Goal: Information Seeking & Learning: Learn about a topic

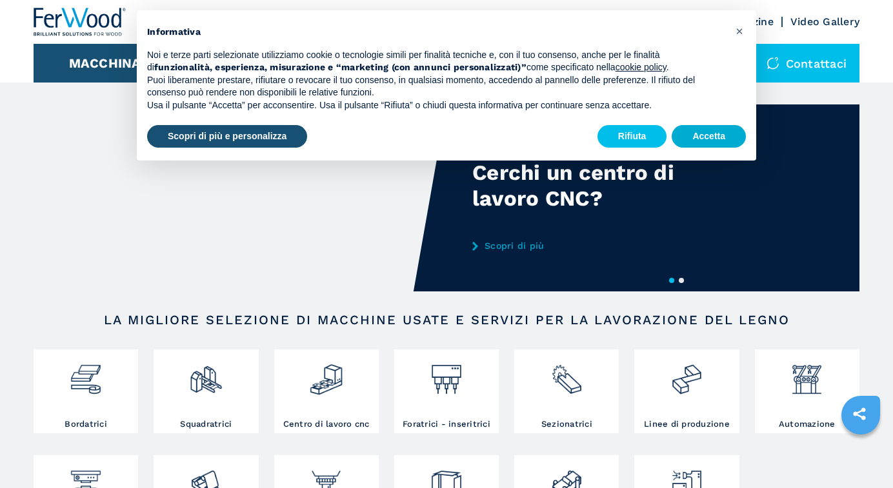
click at [709, 136] on button "Accetta" at bounding box center [709, 136] width 74 height 23
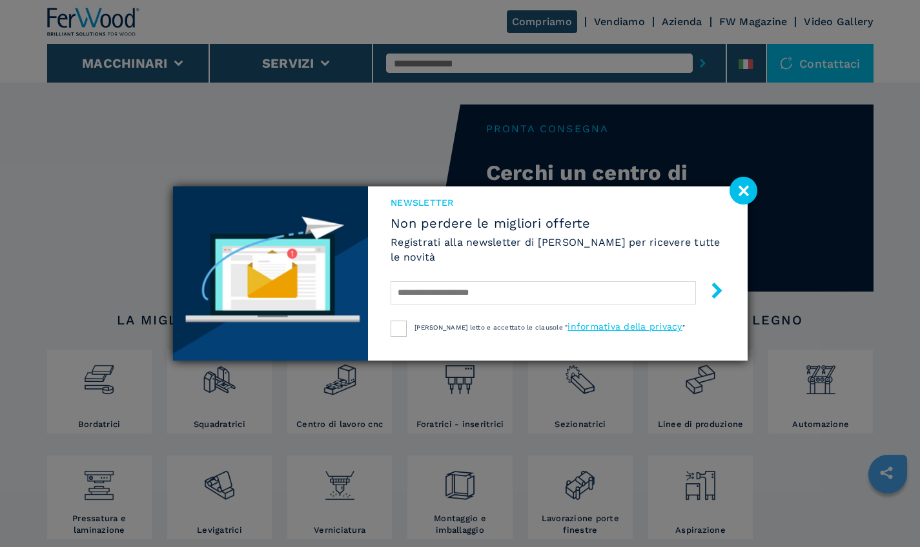
scroll to position [109, 0]
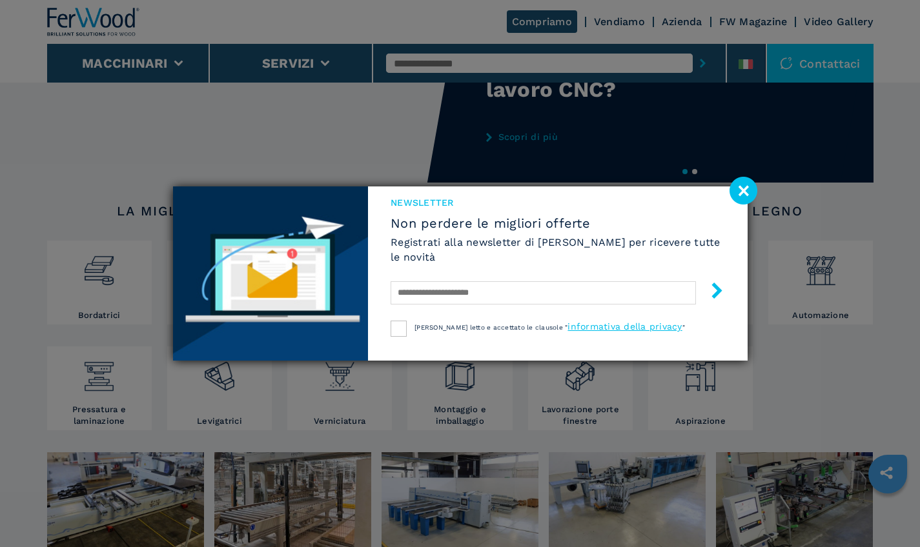
click at [752, 196] on image at bounding box center [743, 191] width 28 height 28
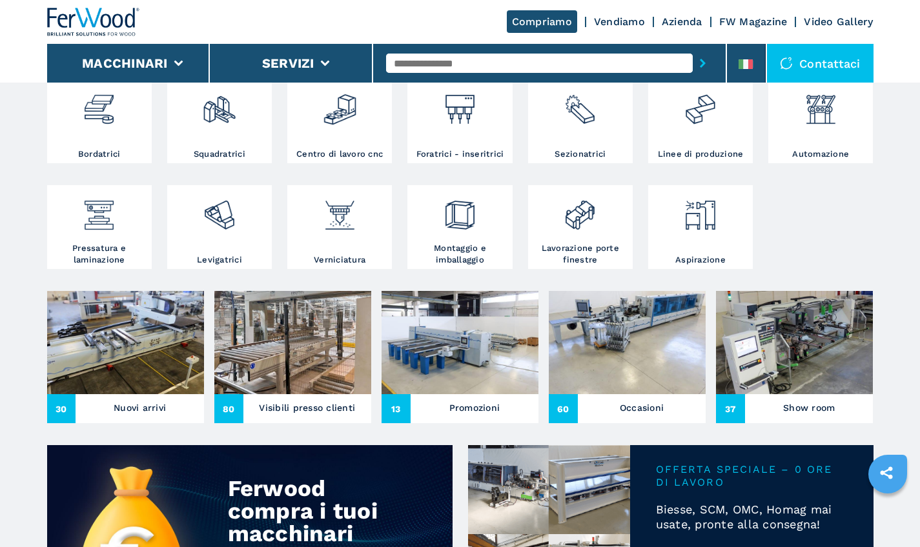
scroll to position [279, 0]
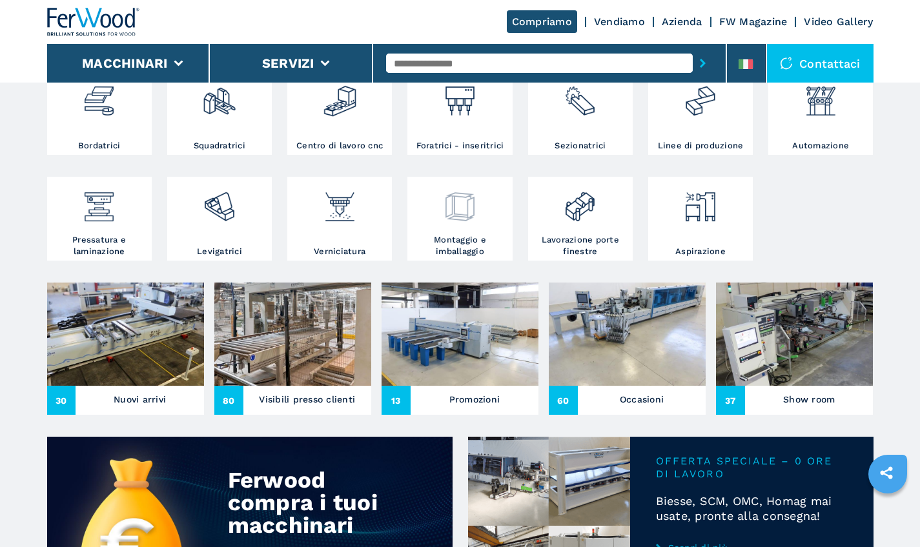
click at [486, 234] on div at bounding box center [459, 207] width 98 height 54
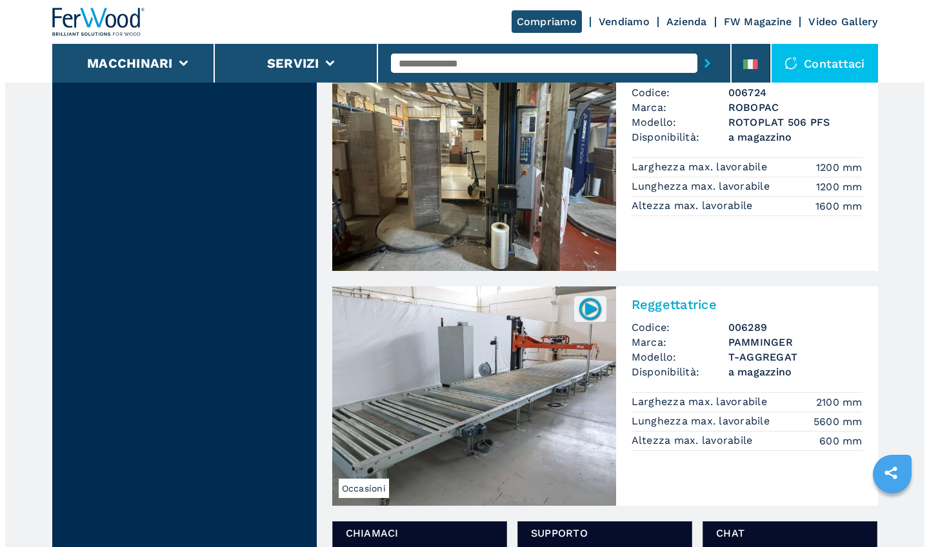
scroll to position [1625, 0]
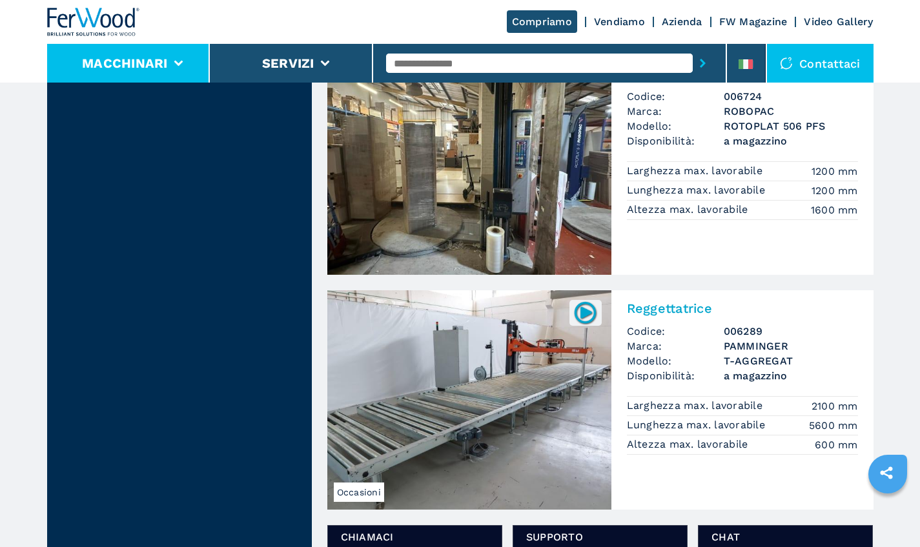
click at [145, 50] on li "Macchinari" at bounding box center [128, 63] width 163 height 39
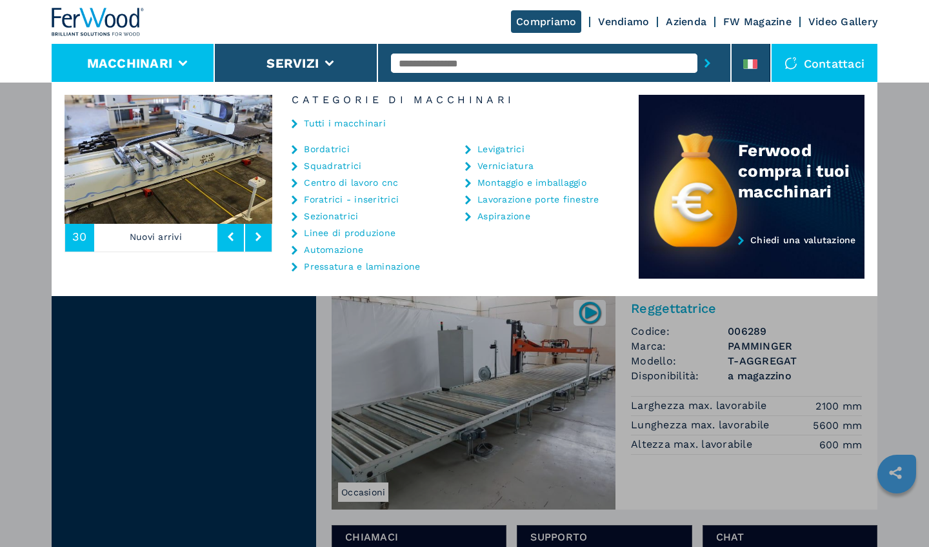
drag, startPoint x: 210, startPoint y: 144, endPoint x: 277, endPoint y: 233, distance: 111.5
click at [270, 225] on div at bounding box center [169, 160] width 208 height 131
click at [336, 267] on link "Pressatura e laminazione" at bounding box center [362, 266] width 116 height 9
click at [328, 268] on link "Pressatura e laminazione" at bounding box center [362, 266] width 116 height 9
click at [293, 265] on icon at bounding box center [295, 267] width 6 height 9
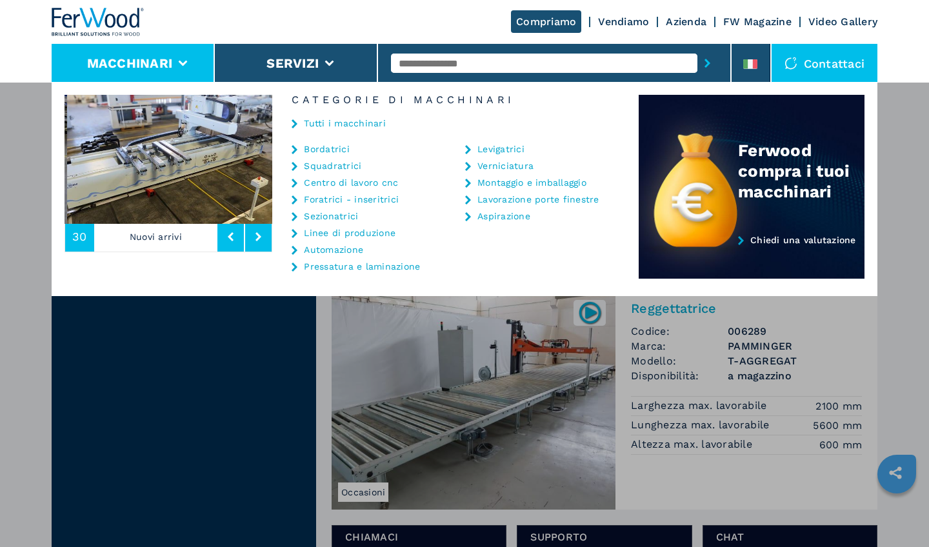
click at [294, 266] on icon at bounding box center [295, 267] width 6 height 9
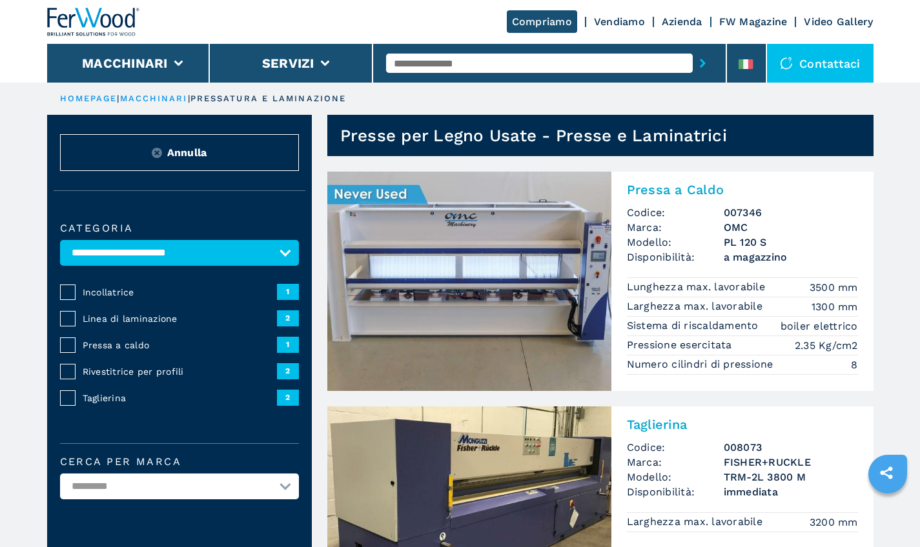
click at [448, 52] on div at bounding box center [549, 63] width 327 height 30
click at [447, 63] on input "text" at bounding box center [539, 63] width 307 height 19
type input "*********"
click at [703, 63] on button "submit-button" at bounding box center [702, 63] width 20 height 30
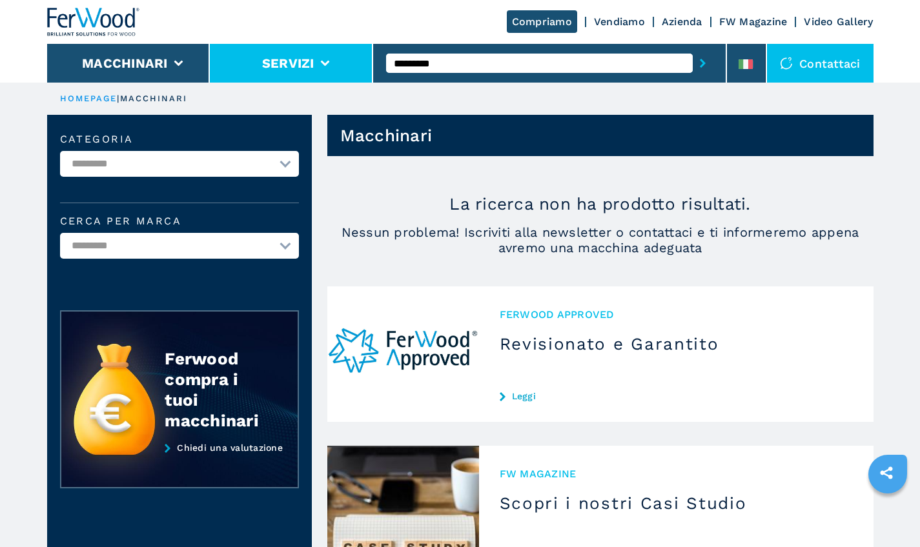
drag, startPoint x: 449, startPoint y: 63, endPoint x: 335, endPoint y: 49, distance: 115.0
click at [335, 49] on div "Compriamo Vendiamo Azienda FW Magazine Video Gallery Macchinari Servizi *******…" at bounding box center [460, 41] width 826 height 83
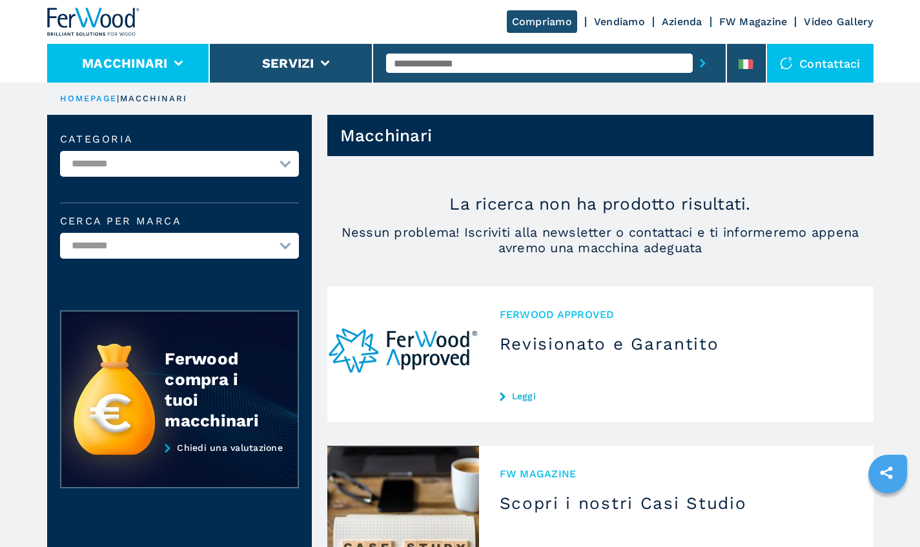
click at [181, 59] on li "Macchinari" at bounding box center [128, 63] width 163 height 39
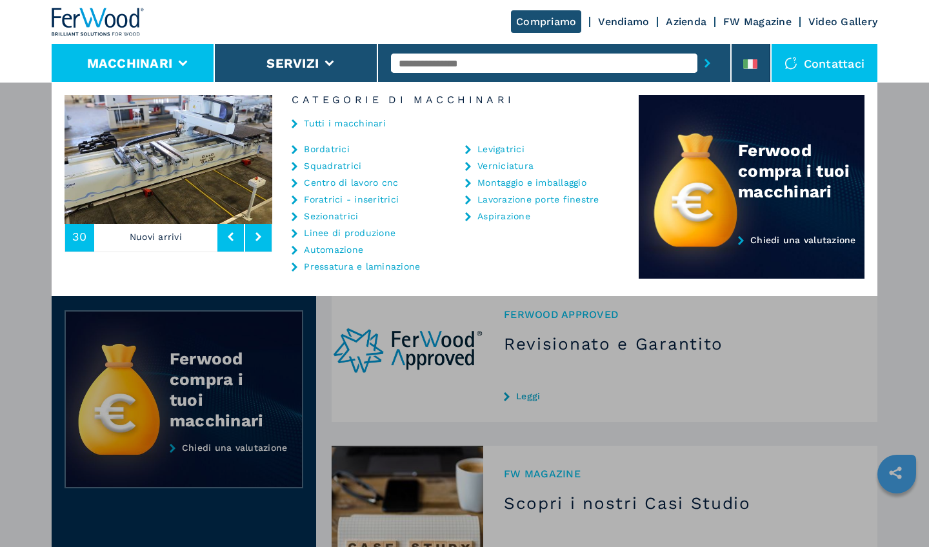
click at [294, 125] on icon at bounding box center [295, 123] width 6 height 9
click at [296, 121] on icon at bounding box center [295, 123] width 6 height 9
click at [323, 126] on link "Tutti i macchinari" at bounding box center [345, 123] width 82 height 9
click at [323, 123] on link "Tutti i macchinari" at bounding box center [345, 123] width 82 height 9
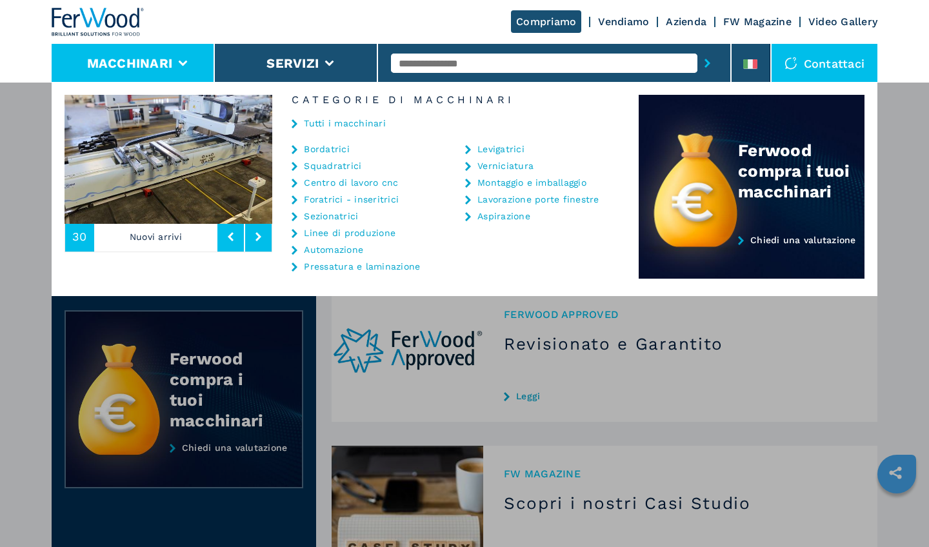
click at [294, 124] on icon at bounding box center [295, 123] width 6 height 9
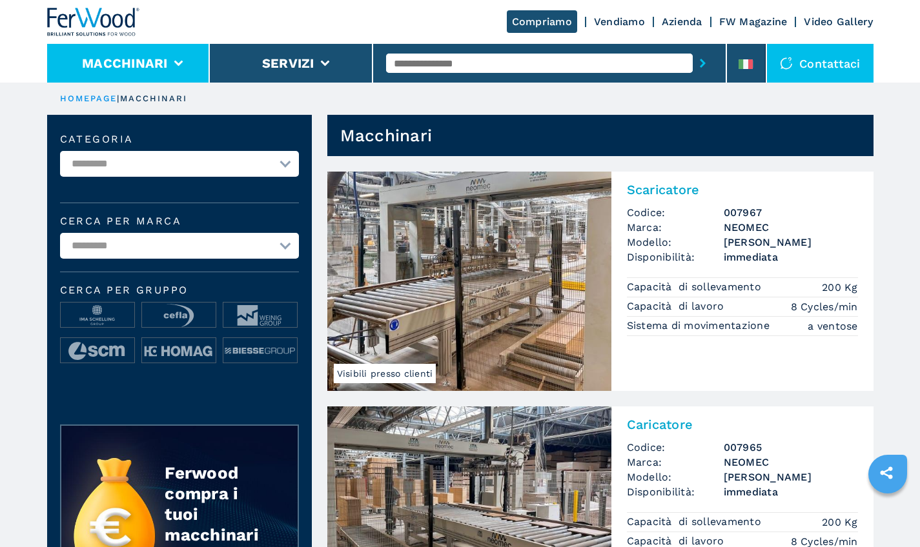
click at [169, 61] on li "Macchinari" at bounding box center [128, 63] width 163 height 39
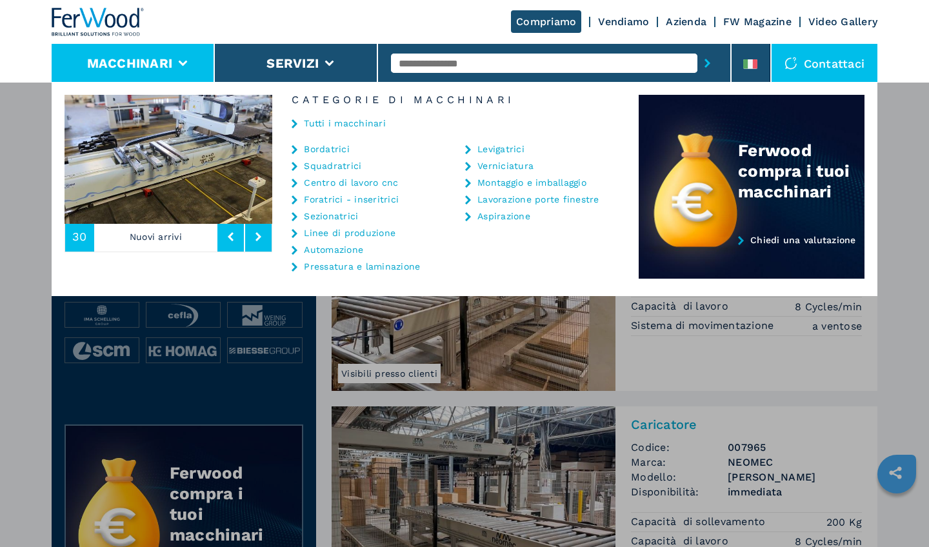
click at [340, 182] on link "Centro di lavoro cnc" at bounding box center [351, 182] width 94 height 9
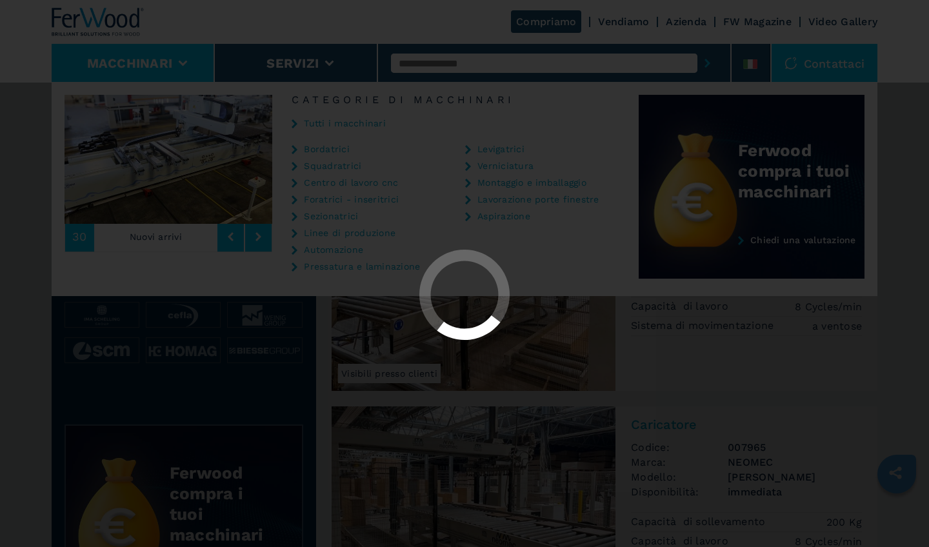
select select "**********"
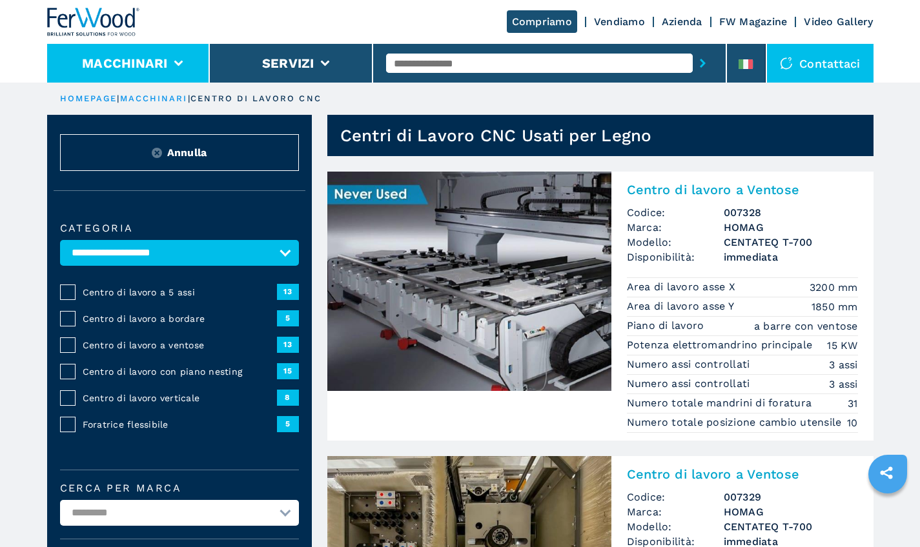
click at [148, 55] on button "Macchinari" at bounding box center [125, 62] width 86 height 15
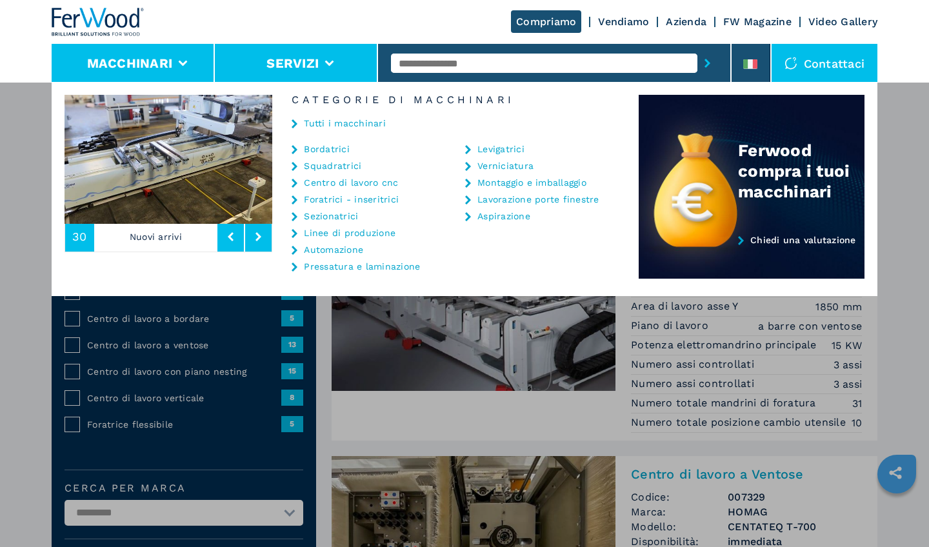
click at [333, 66] on icon at bounding box center [329, 64] width 9 height 6
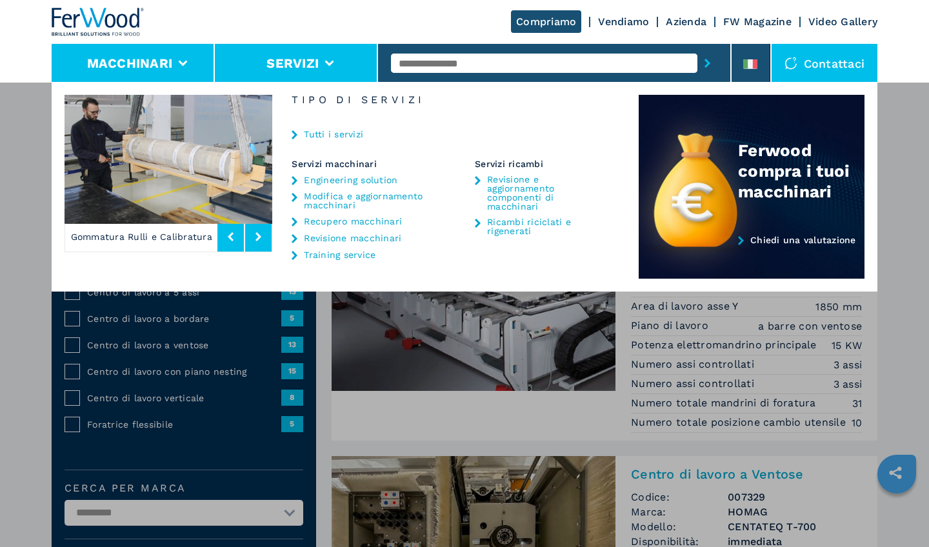
click at [199, 60] on li "Macchinari" at bounding box center [133, 63] width 163 height 39
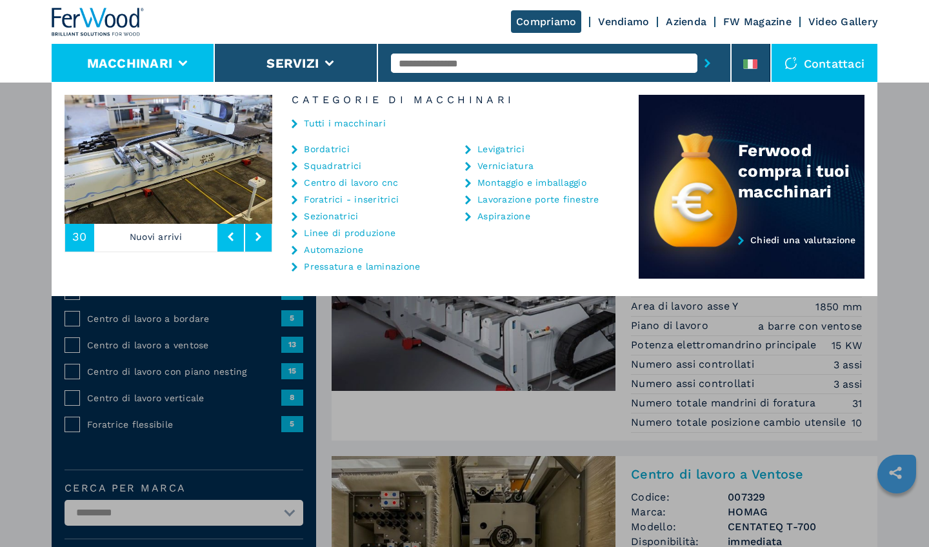
click at [261, 240] on icon at bounding box center [259, 236] width 6 height 9
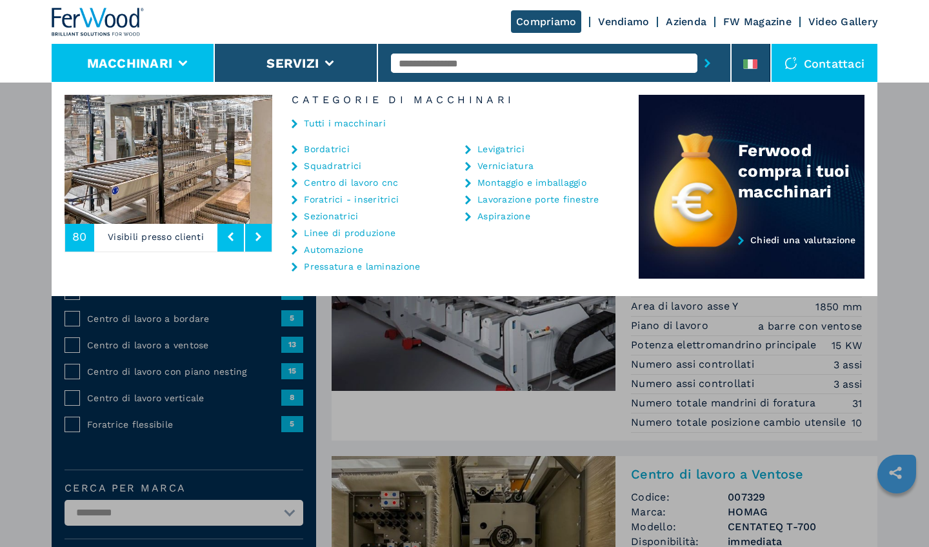
click at [261, 240] on icon at bounding box center [259, 236] width 6 height 9
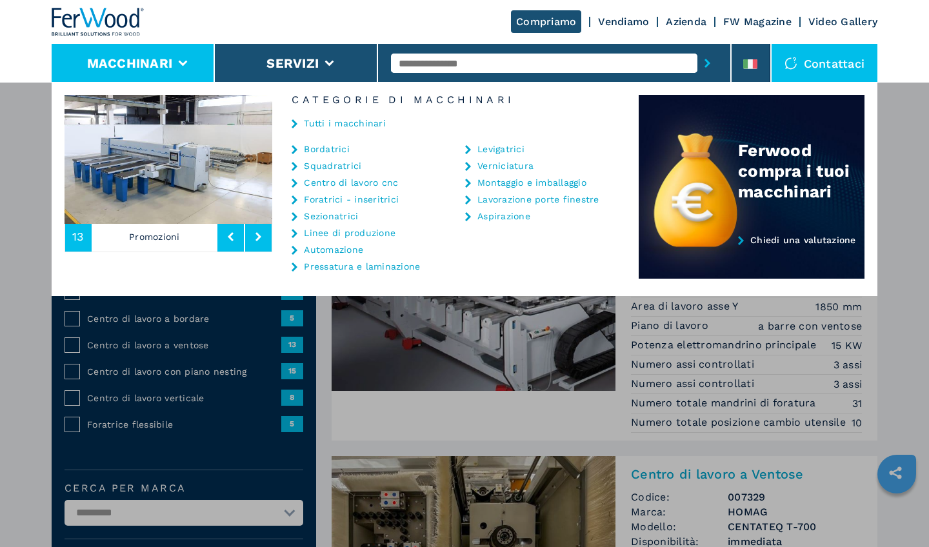
click at [261, 240] on icon at bounding box center [259, 236] width 6 height 9
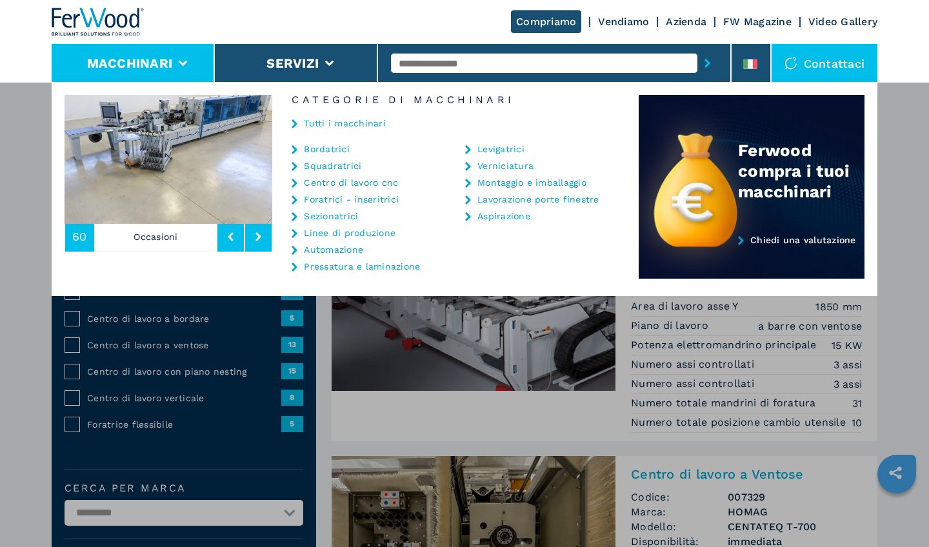
click at [261, 240] on icon at bounding box center [259, 236] width 6 height 9
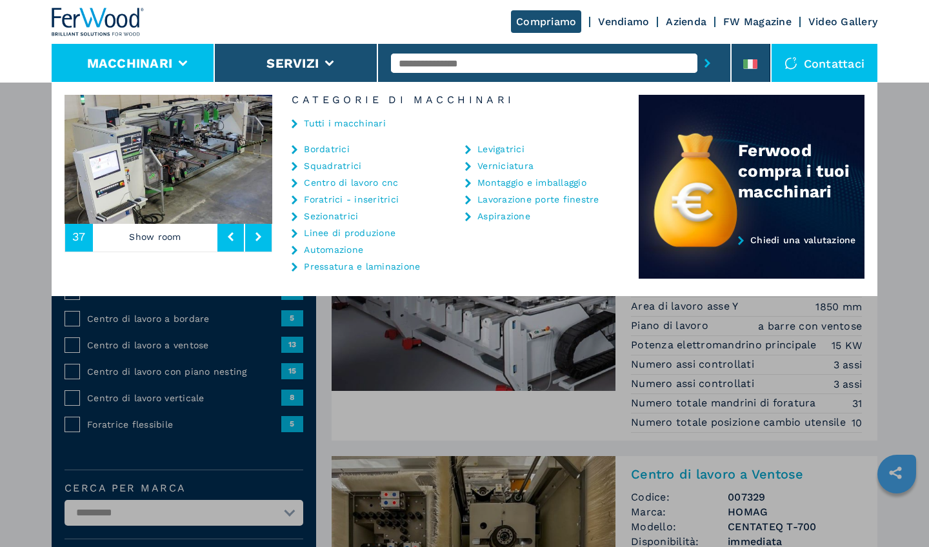
click at [261, 240] on icon at bounding box center [259, 236] width 6 height 9
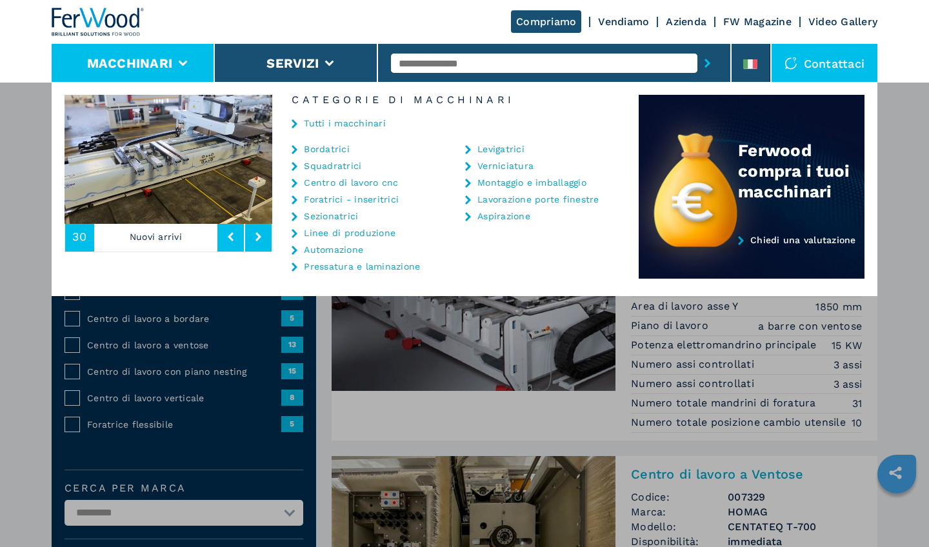
click at [261, 240] on icon at bounding box center [259, 236] width 6 height 9
